Goal: Task Accomplishment & Management: Manage account settings

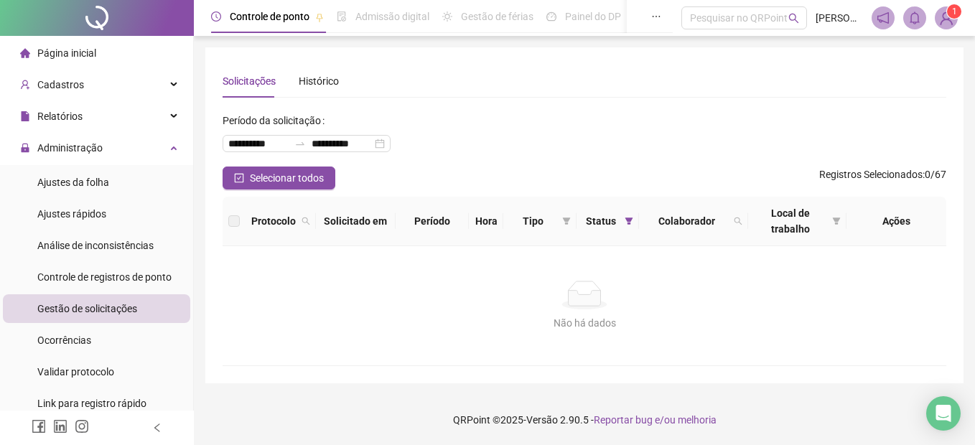
click at [145, 277] on span "Controle de registros de ponto" at bounding box center [104, 276] width 134 height 11
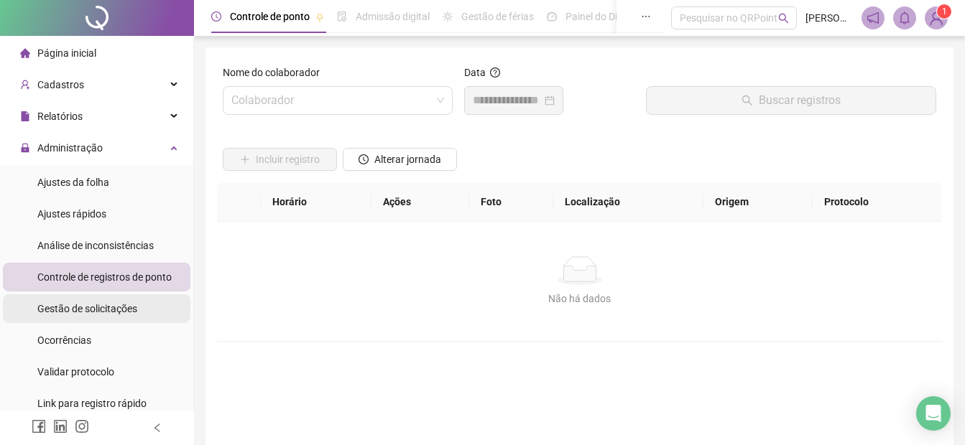
click at [111, 308] on span "Gestão de solicitações" at bounding box center [87, 308] width 100 height 11
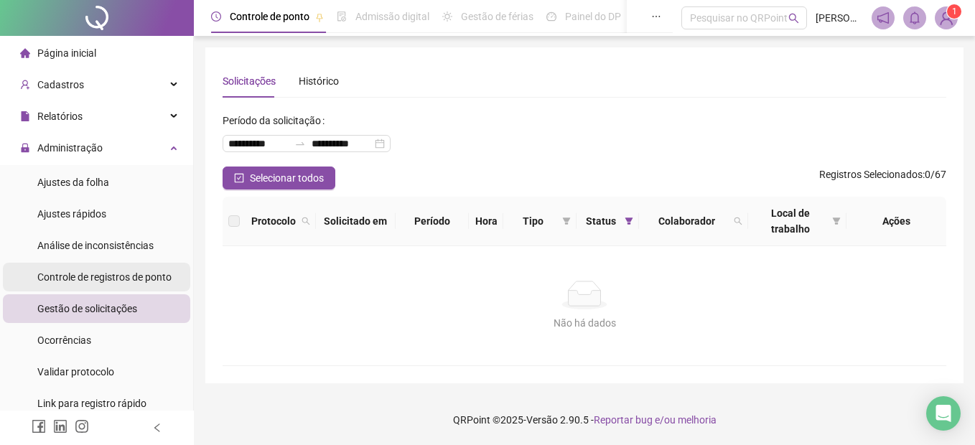
click at [96, 280] on span "Controle de registros de ponto" at bounding box center [104, 276] width 134 height 11
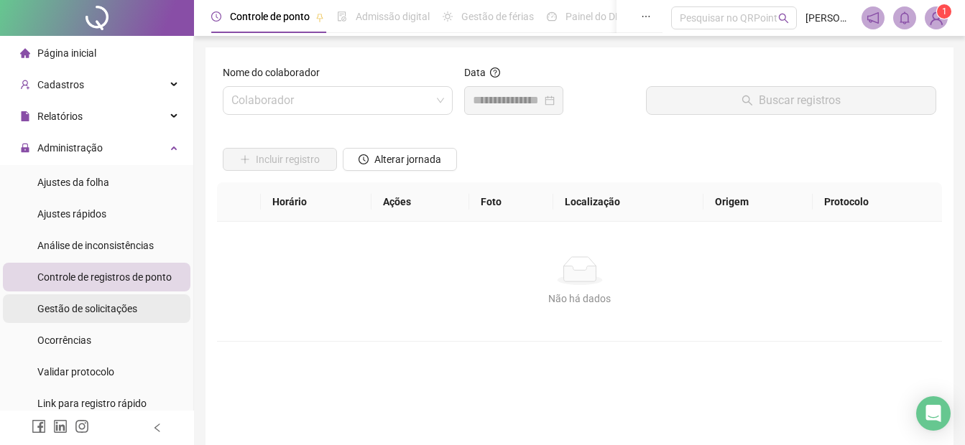
click at [109, 305] on span "Gestão de solicitações" at bounding box center [87, 308] width 100 height 11
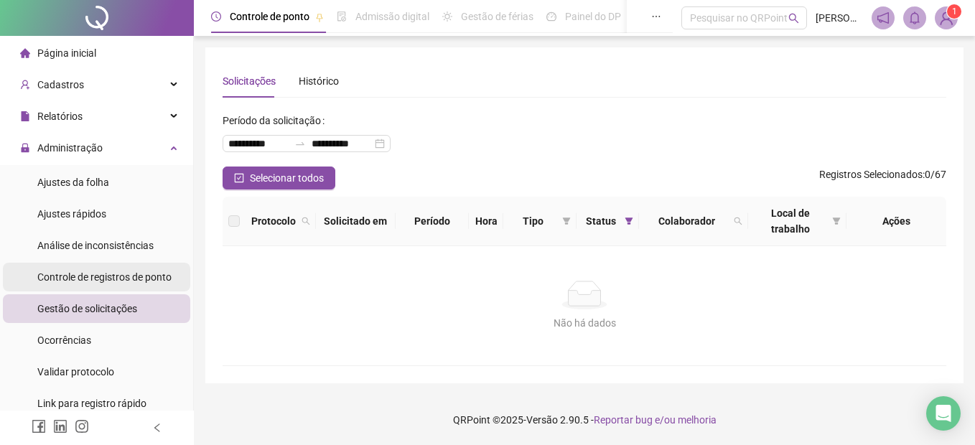
click at [147, 269] on div "Controle de registros de ponto" at bounding box center [104, 277] width 134 height 29
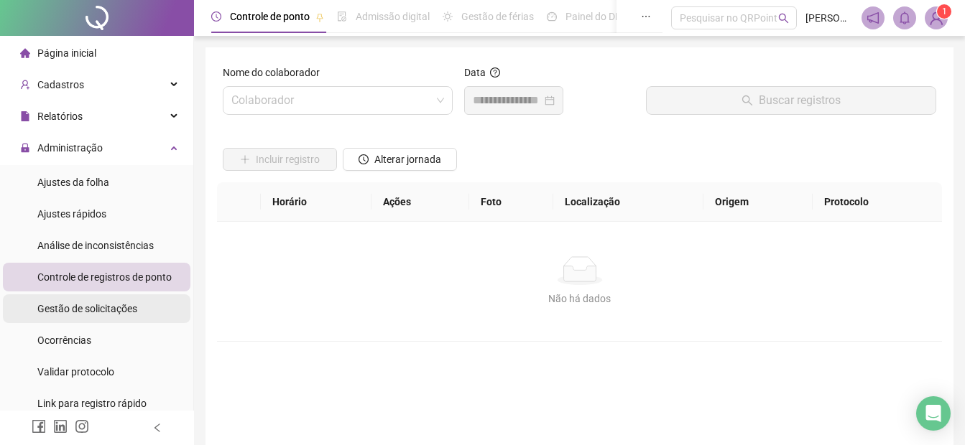
click at [125, 305] on span "Gestão de solicitações" at bounding box center [87, 308] width 100 height 11
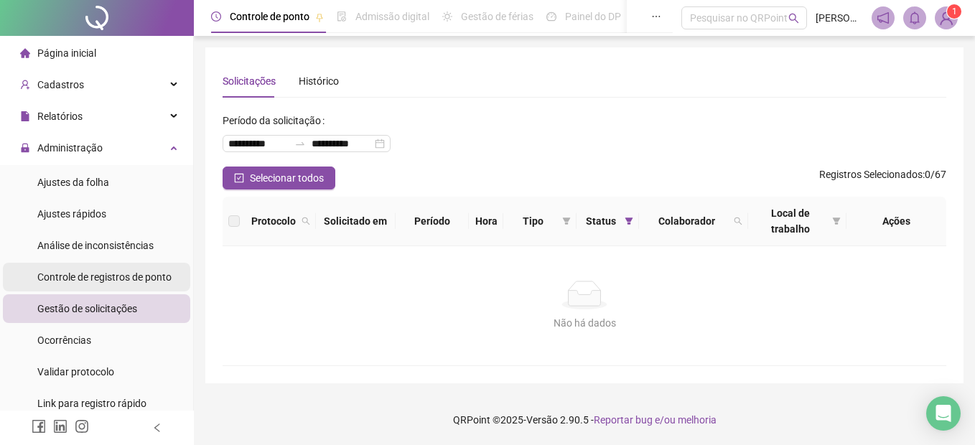
click at [135, 277] on span "Controle de registros de ponto" at bounding box center [104, 276] width 134 height 11
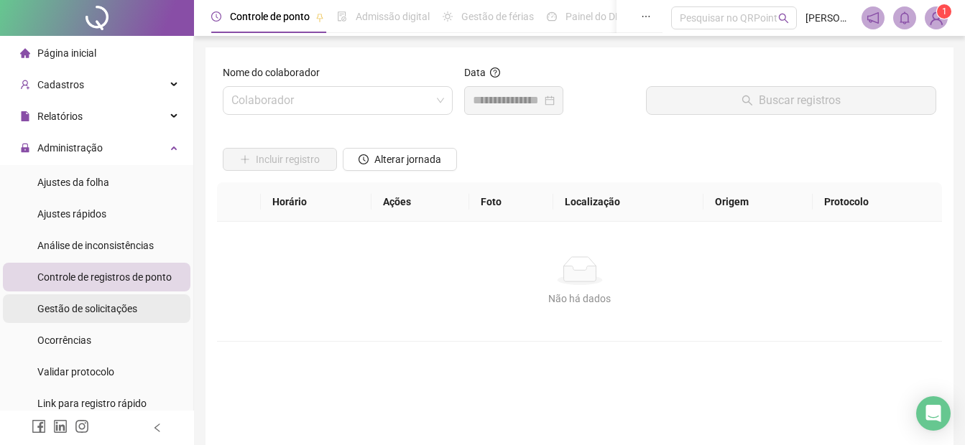
click at [126, 308] on span "Gestão de solicitações" at bounding box center [87, 308] width 100 height 11
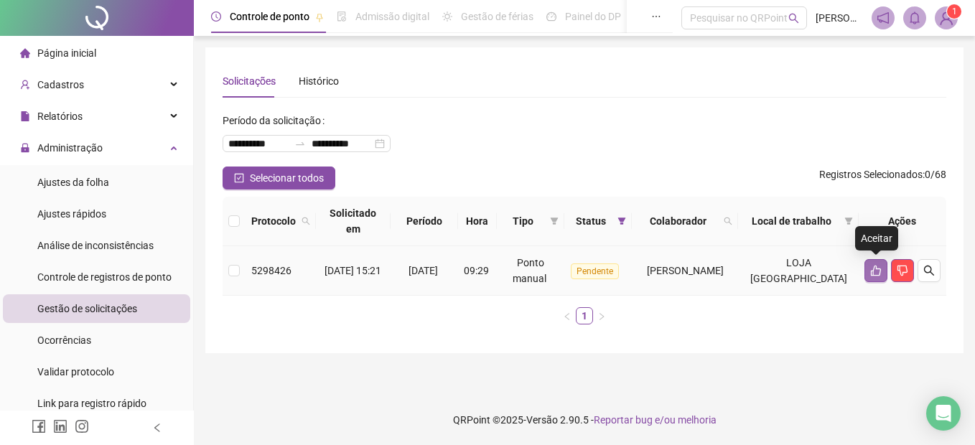
click at [873, 265] on icon "like" at bounding box center [875, 270] width 11 height 11
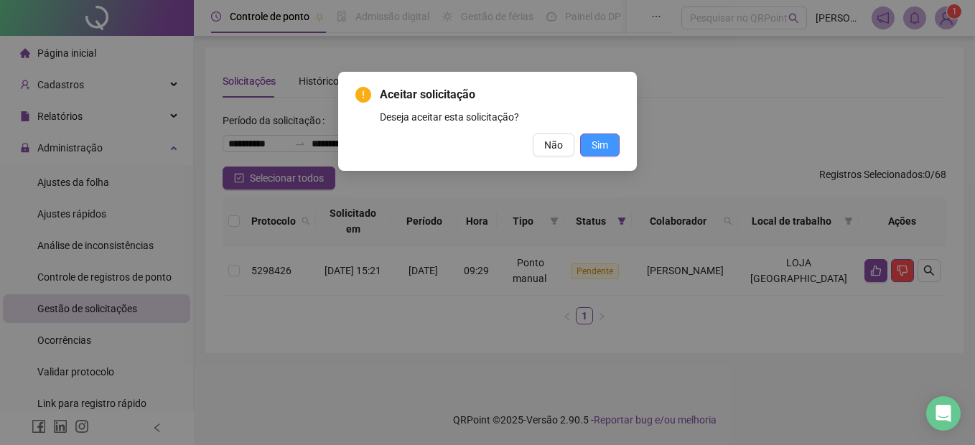
click at [599, 147] on span "Sim" at bounding box center [600, 145] width 17 height 16
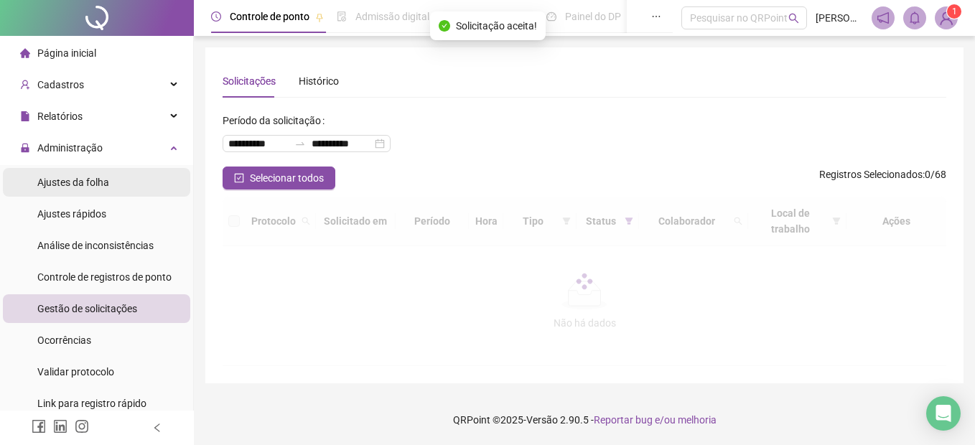
click at [60, 182] on span "Ajustes da folha" at bounding box center [73, 182] width 72 height 11
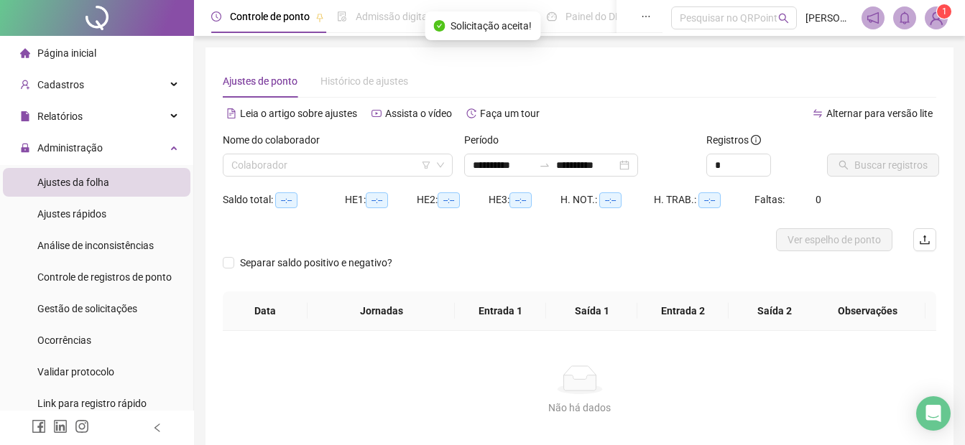
type input "**********"
click at [259, 169] on input "search" at bounding box center [331, 165] width 200 height 22
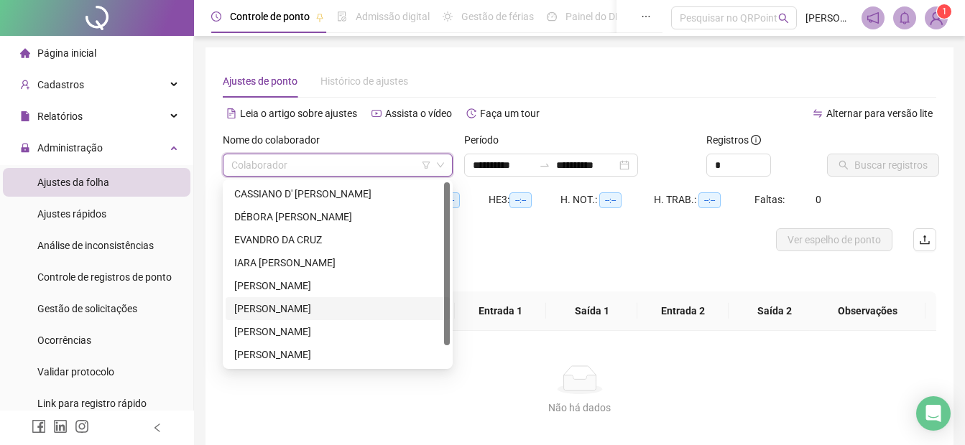
click at [258, 307] on div "[PERSON_NAME]" at bounding box center [337, 309] width 207 height 16
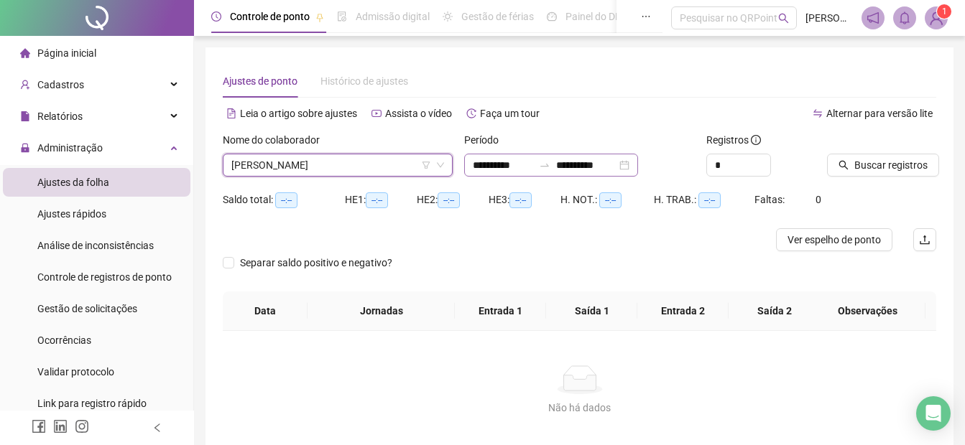
click at [470, 164] on div "**********" at bounding box center [551, 165] width 174 height 23
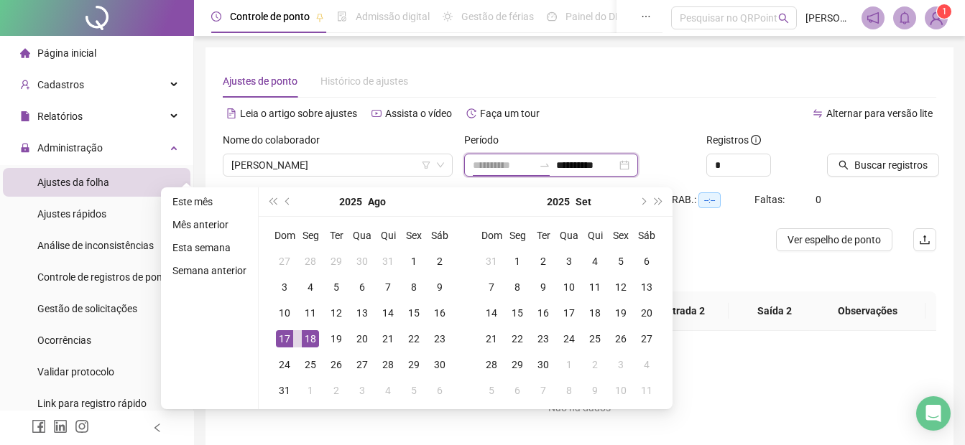
type input "**********"
click at [310, 340] on div "18" at bounding box center [310, 338] width 17 height 17
type input "**********"
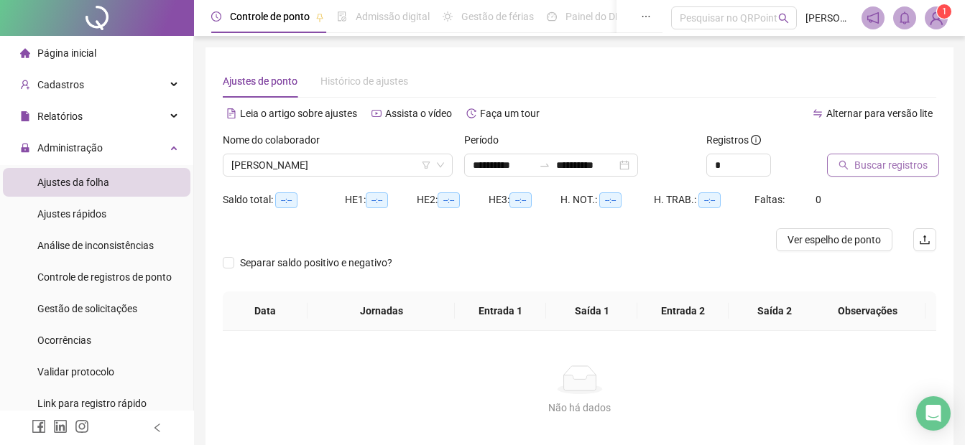
click at [860, 167] on span "Buscar registros" at bounding box center [890, 165] width 73 height 16
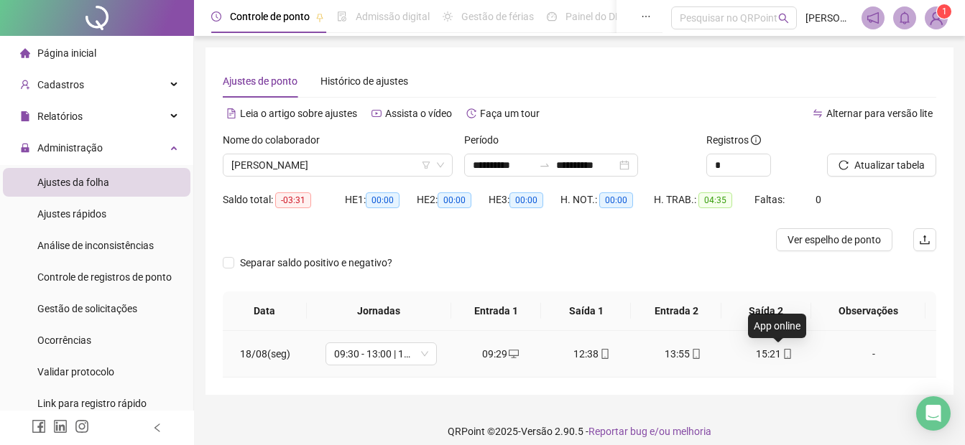
click at [782, 355] on icon "mobile" at bounding box center [787, 354] width 10 height 10
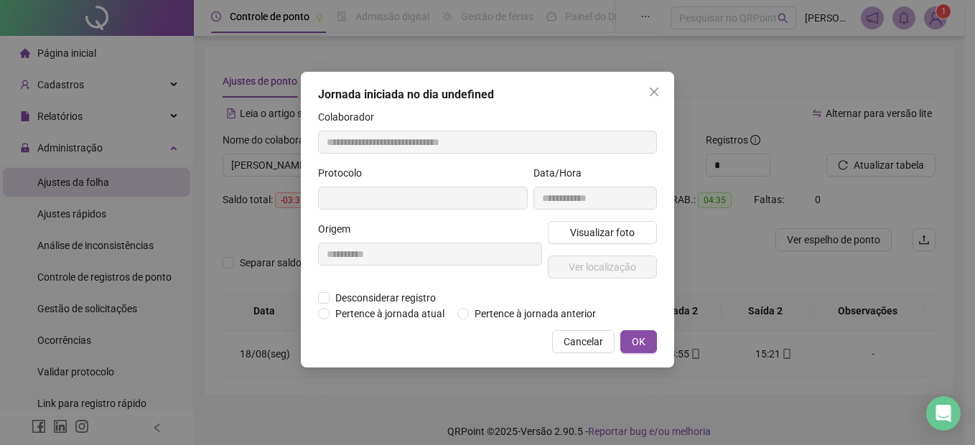
type input "**********"
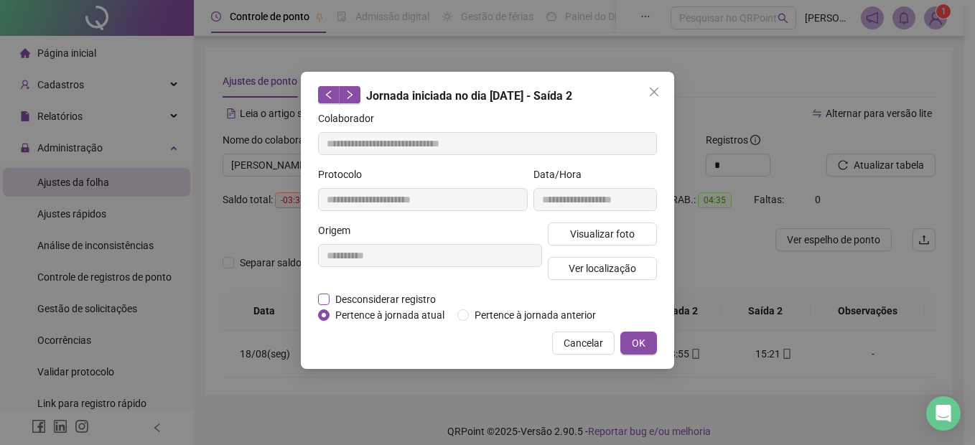
click at [417, 299] on span "Desconsiderar registro" at bounding box center [386, 300] width 112 height 16
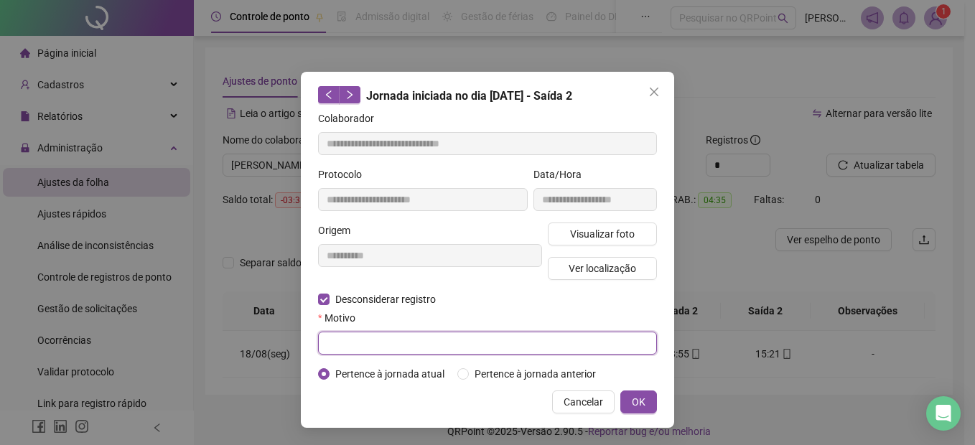
click at [607, 339] on input "text" at bounding box center [487, 343] width 339 height 23
type input "*"
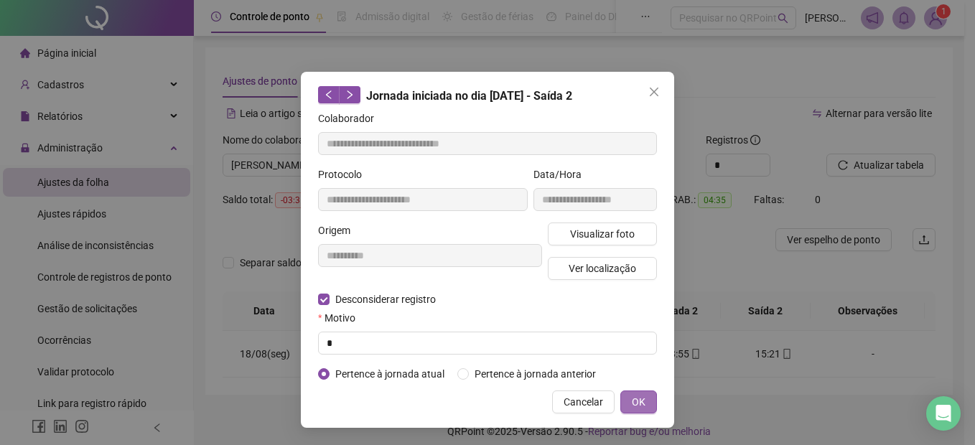
click at [640, 401] on span "OK" at bounding box center [639, 402] width 14 height 16
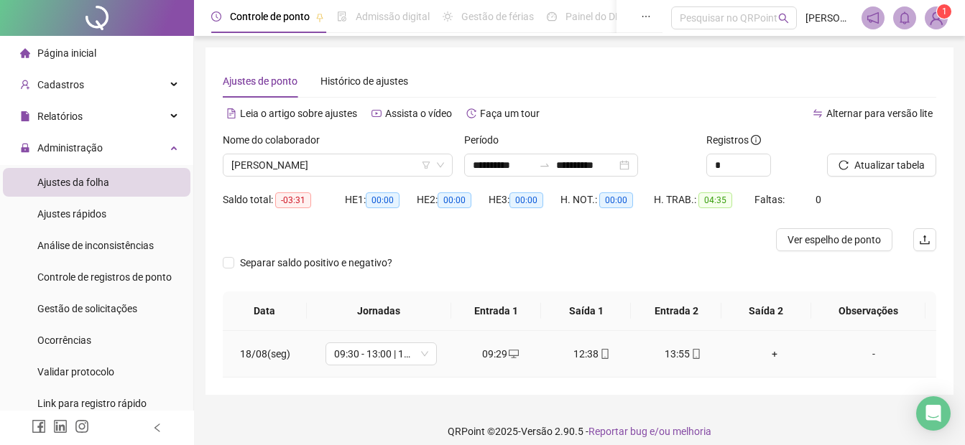
click at [762, 353] on div "+" at bounding box center [774, 354] width 68 height 16
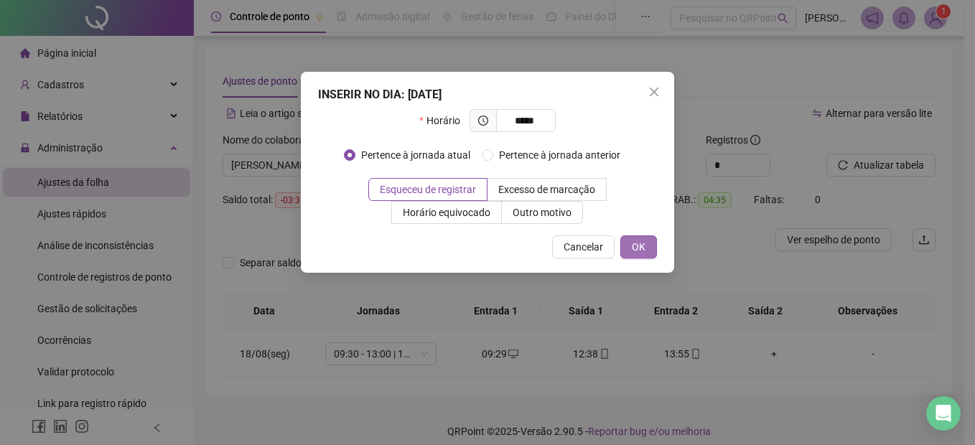
type input "*****"
click at [637, 240] on span "OK" at bounding box center [639, 247] width 14 height 16
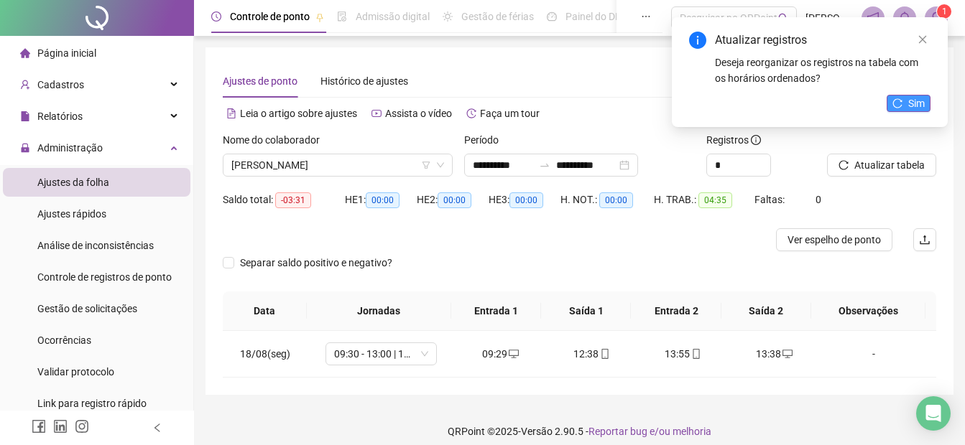
click at [913, 101] on span "Sim" at bounding box center [916, 104] width 17 height 16
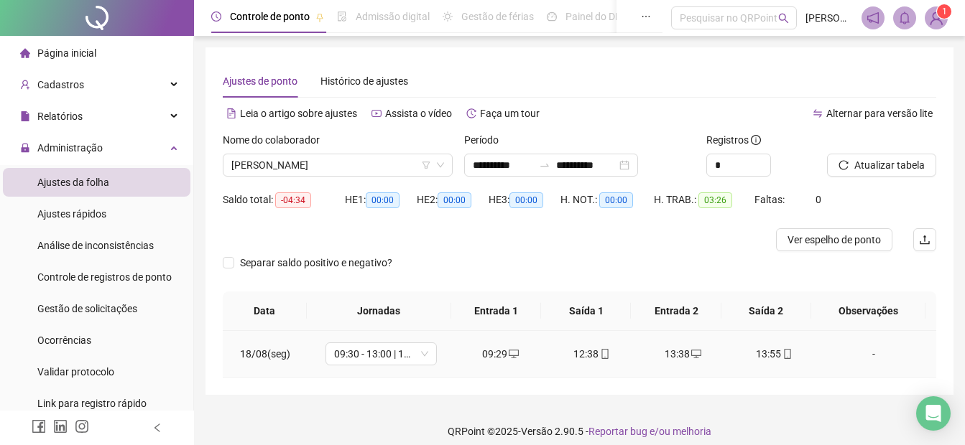
click at [766, 357] on div "13:55" at bounding box center [774, 354] width 68 height 16
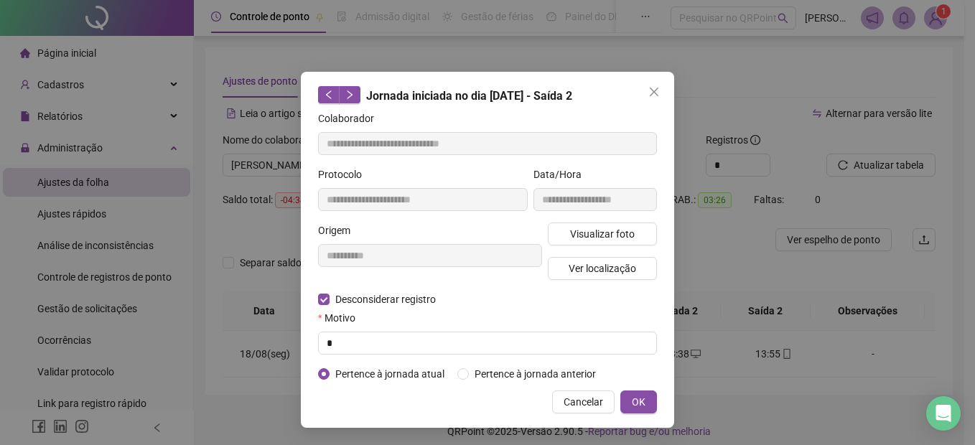
type input "**********"
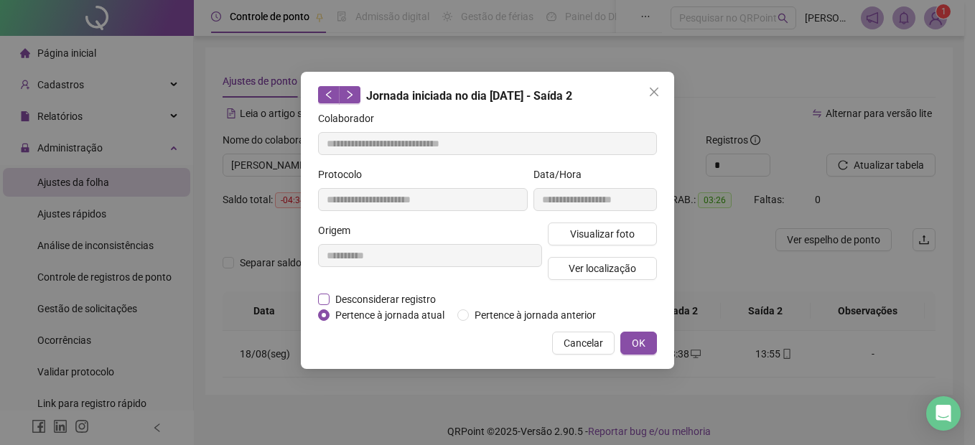
click at [353, 294] on span "Desconsiderar registro" at bounding box center [386, 300] width 112 height 16
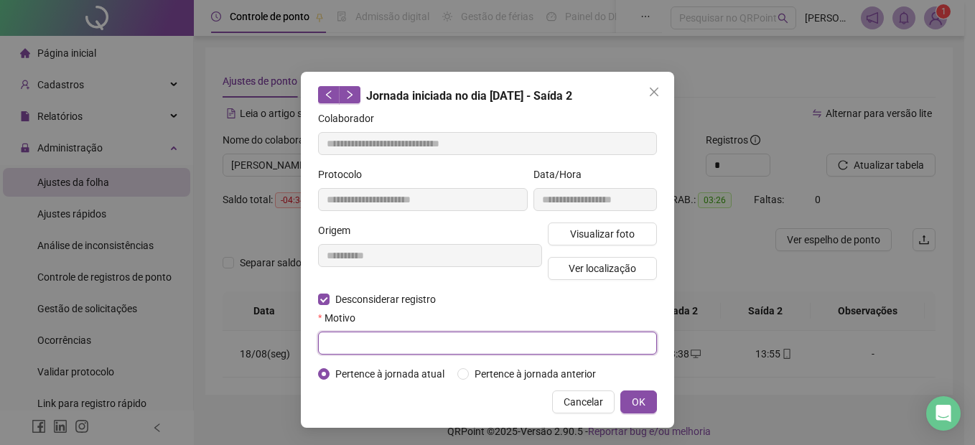
click at [358, 346] on input "text" at bounding box center [487, 343] width 339 height 23
type input "*"
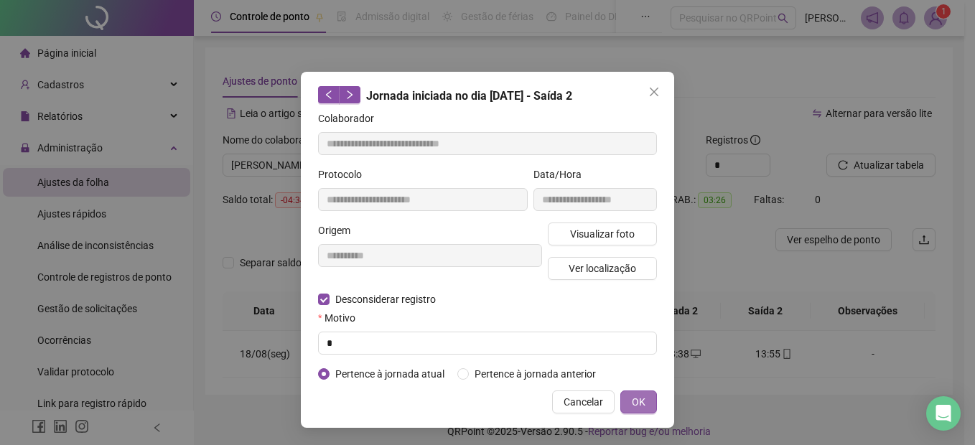
click at [630, 404] on button "OK" at bounding box center [639, 402] width 37 height 23
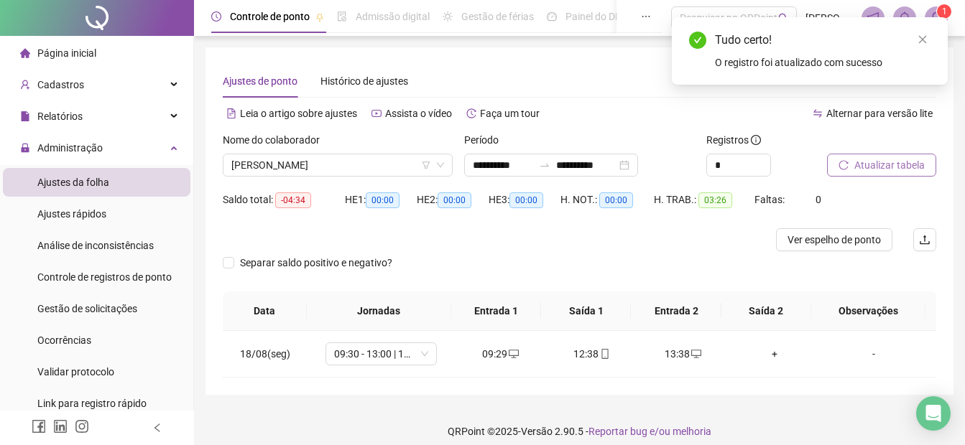
click at [863, 168] on span "Atualizar tabela" at bounding box center [889, 165] width 70 height 16
